Goal: Navigation & Orientation: Find specific page/section

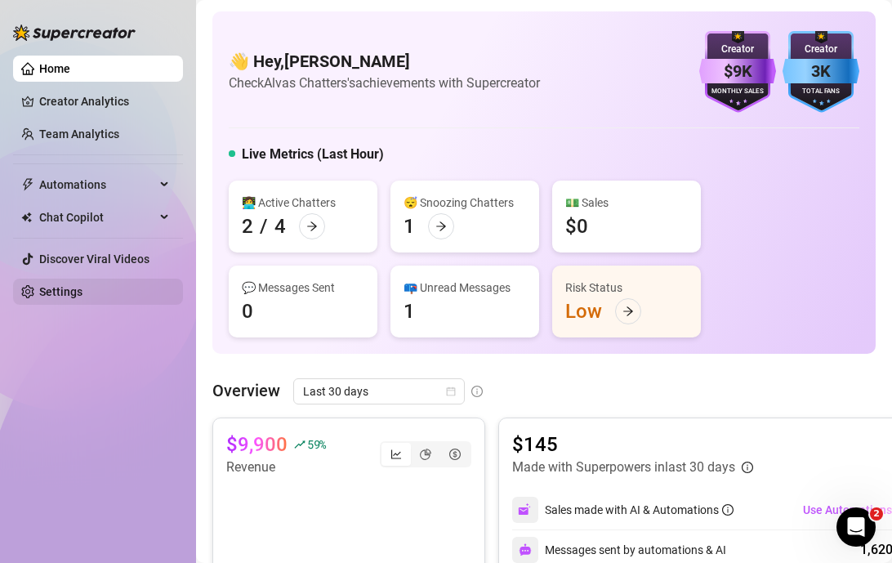
click at [80, 298] on link "Settings" at bounding box center [60, 291] width 43 height 13
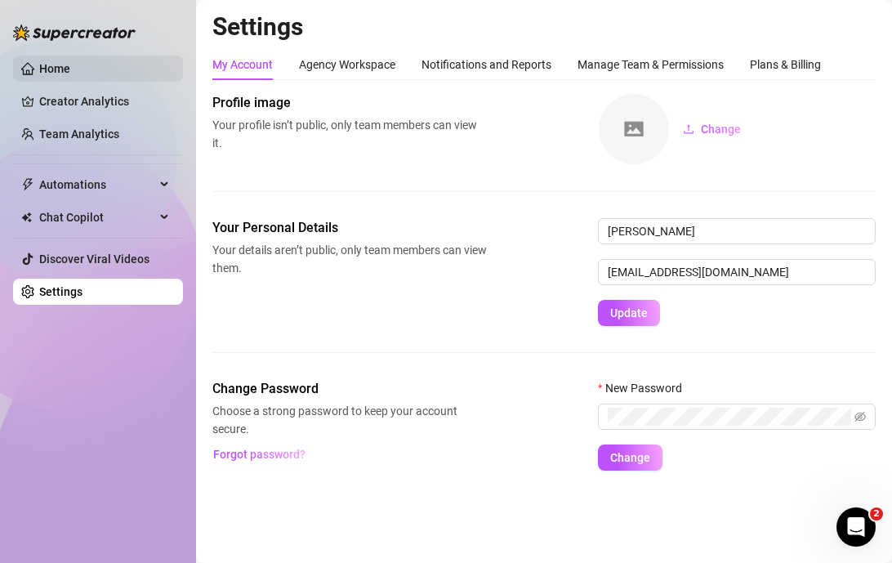
click at [70, 62] on link "Home" at bounding box center [54, 68] width 31 height 13
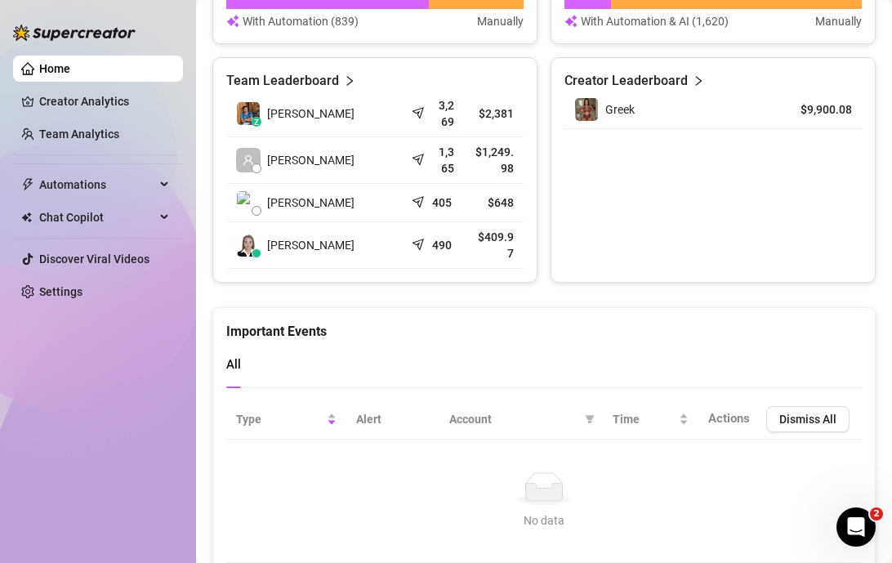
scroll to position [776, 0]
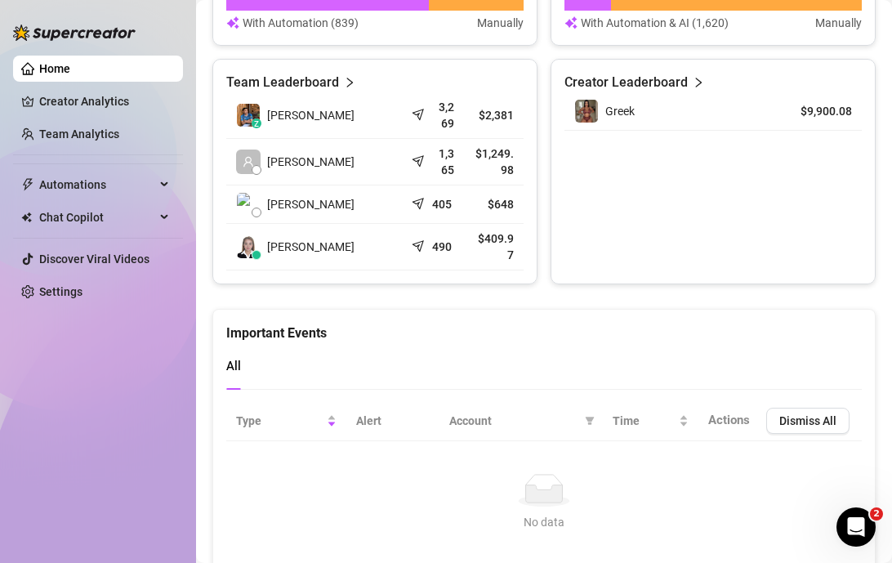
click at [344, 80] on icon "right" at bounding box center [349, 82] width 11 height 11
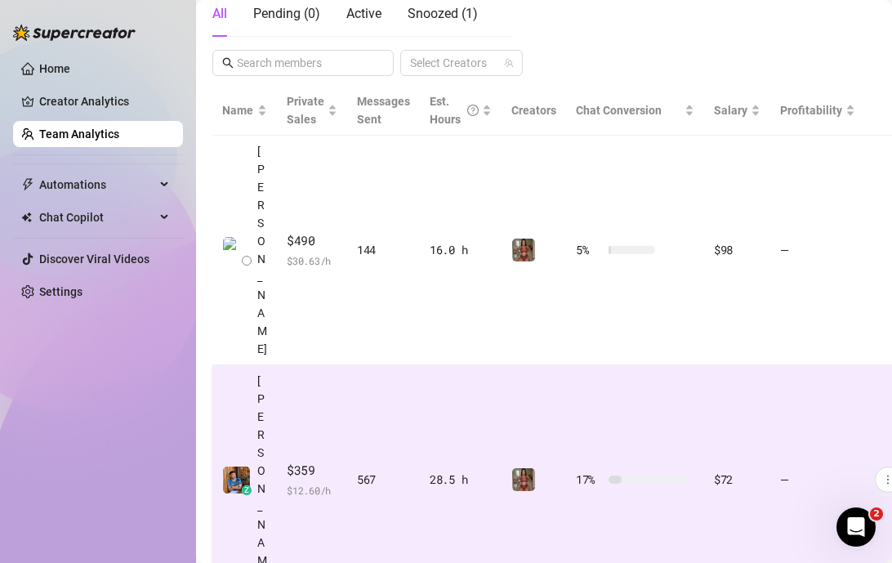
scroll to position [299, 0]
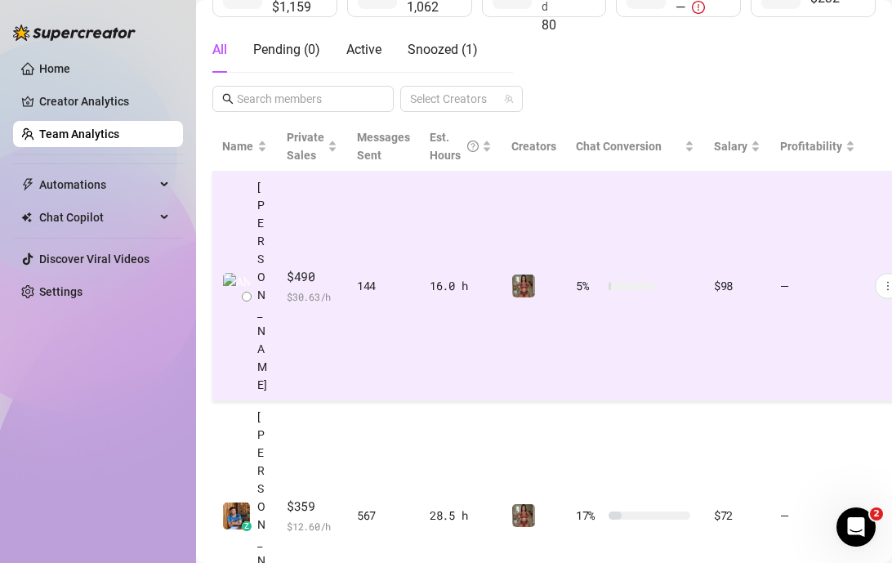
click at [323, 288] on span "$ 30.63 /h" at bounding box center [312, 296] width 51 height 16
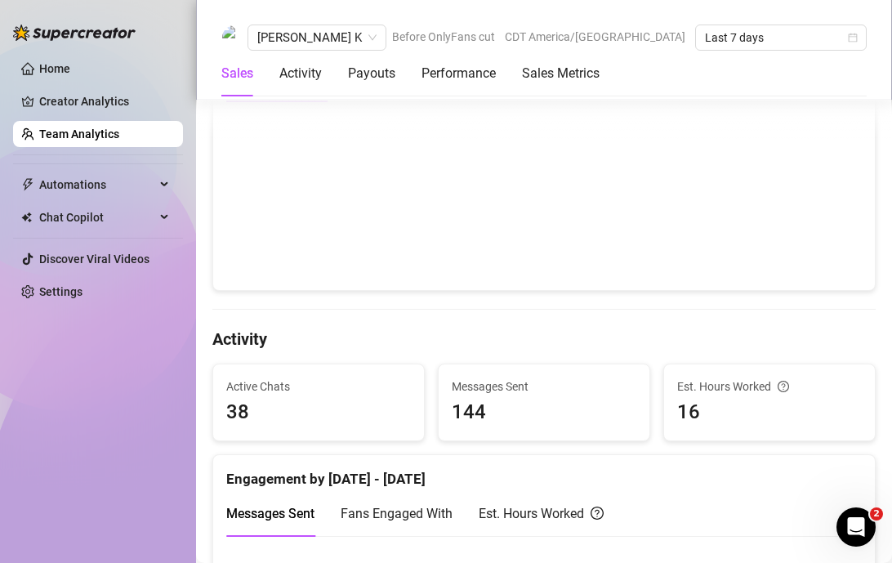
scroll to position [444, 0]
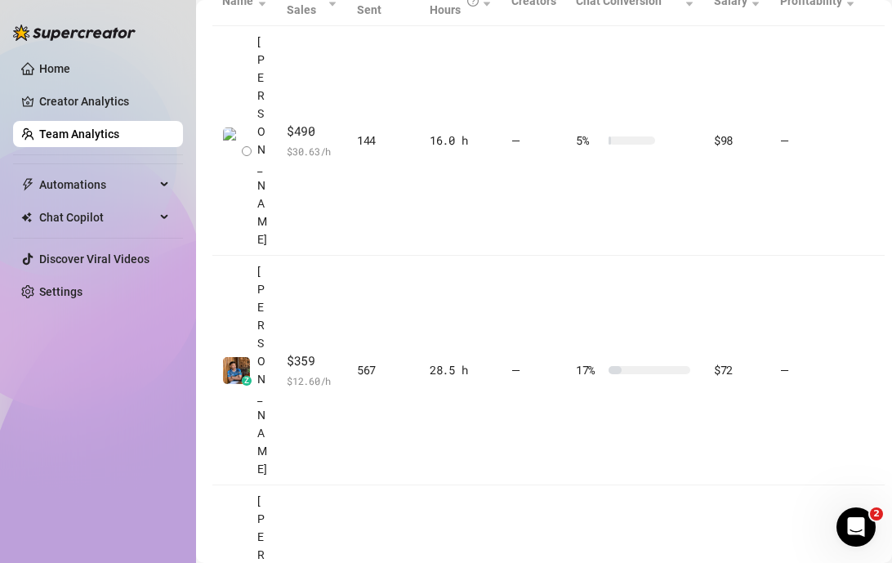
scroll to position [444, 0]
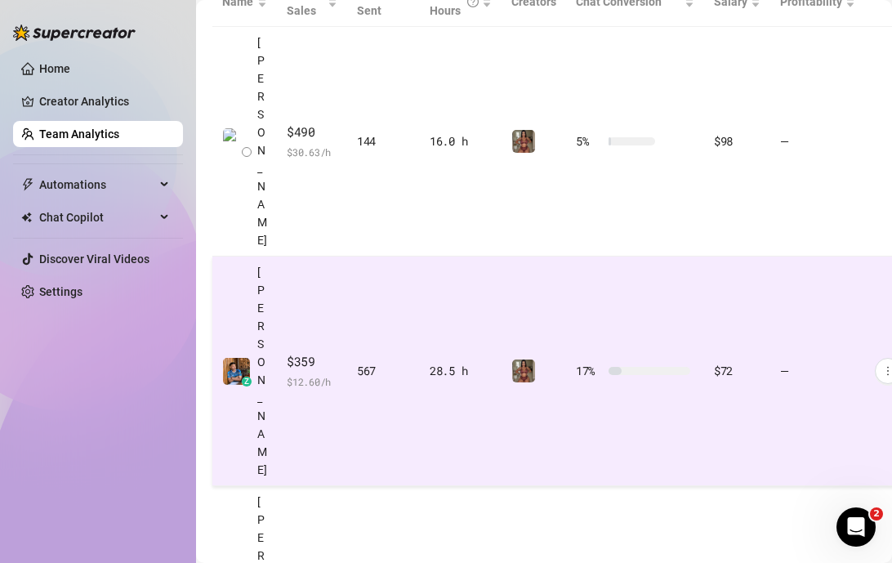
click at [308, 257] on td "$359 $ 12.60 /h" at bounding box center [312, 372] width 70 height 230
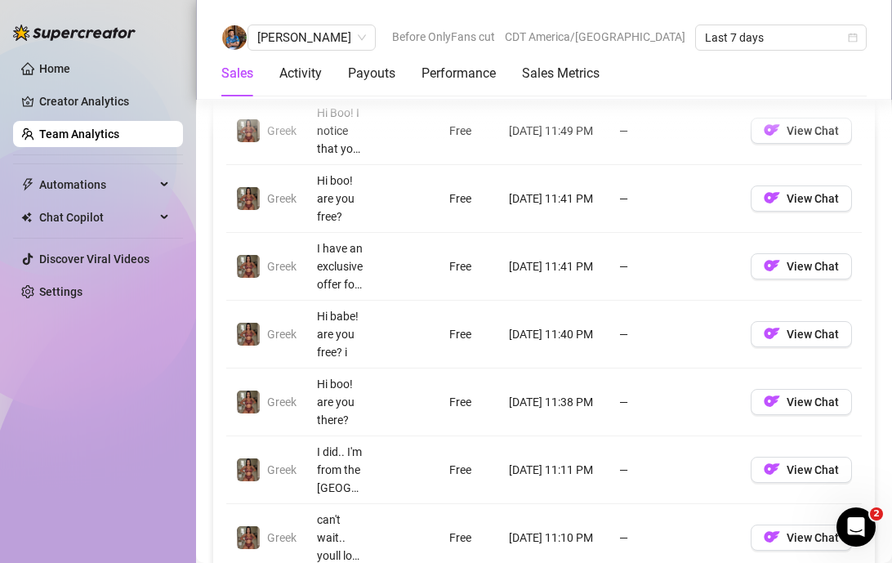
scroll to position [1359, 0]
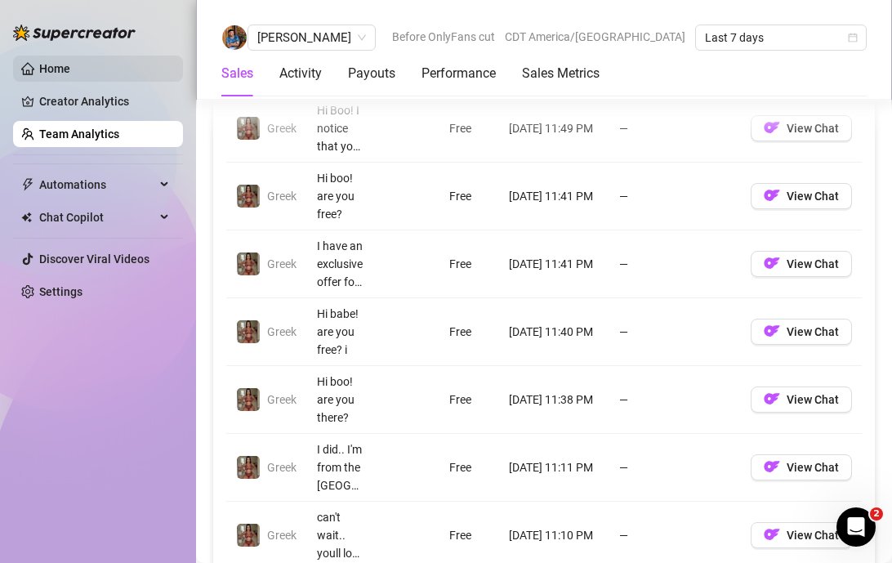
click at [58, 71] on link "Home" at bounding box center [54, 68] width 31 height 13
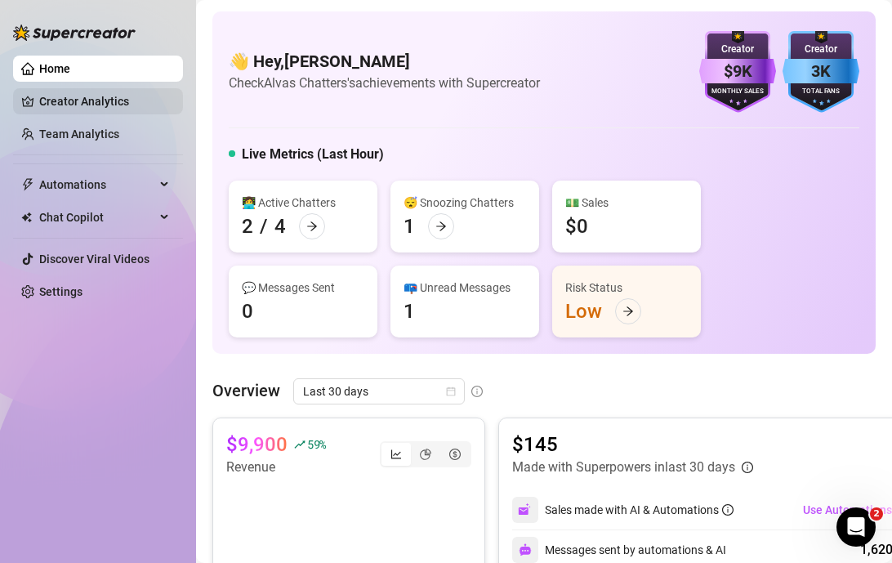
click at [132, 100] on link "Creator Analytics" at bounding box center [104, 101] width 131 height 26
